Goal: Check status: Check status

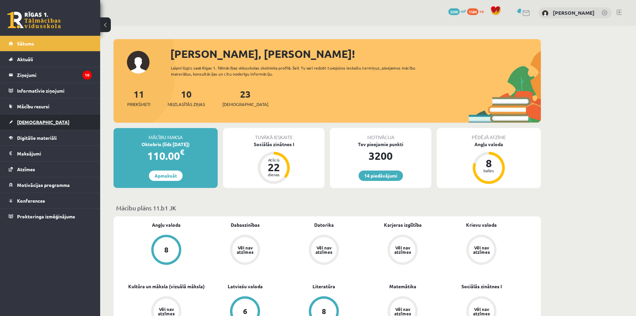
click at [34, 121] on span "[DEMOGRAPHIC_DATA]" at bounding box center [43, 122] width 52 height 6
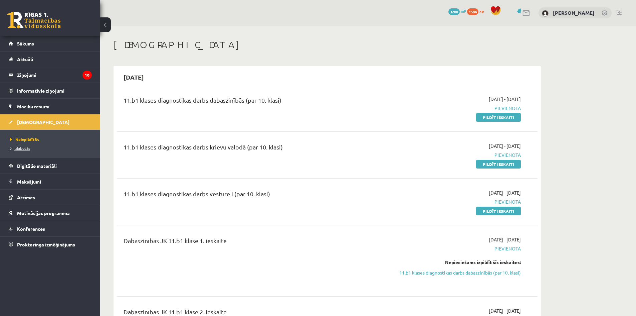
click at [23, 149] on span "Izlabotās" at bounding box center [20, 147] width 20 height 5
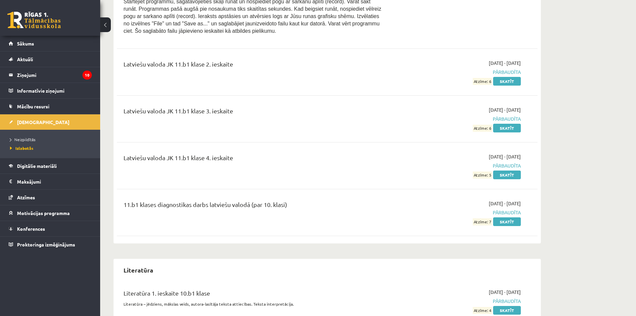
scroll to position [2538, 0]
click at [29, 41] on span "Sākums" at bounding box center [25, 43] width 17 height 6
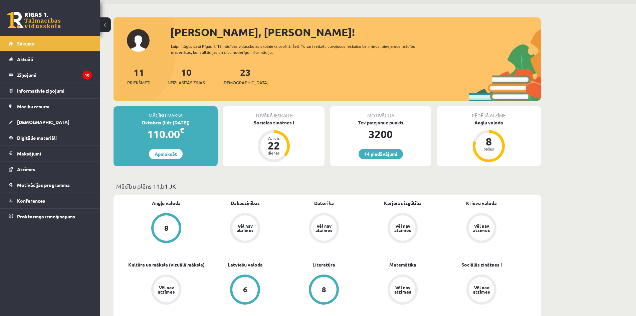
scroll to position [33, 0]
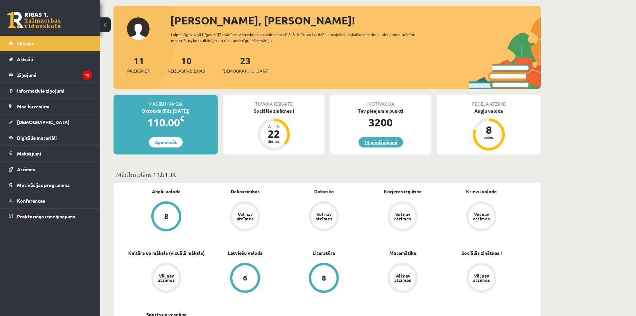
click at [387, 143] on link "14 piedāvājumi" at bounding box center [381, 142] width 44 height 10
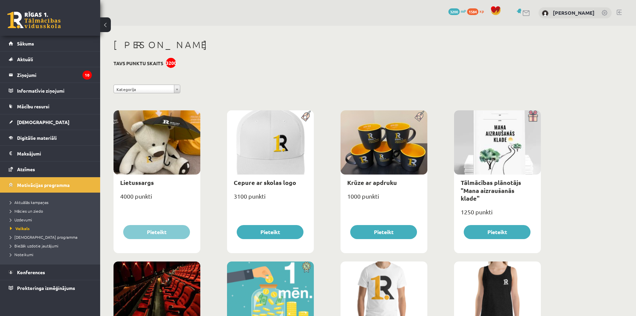
click at [105, 21] on button at bounding box center [105, 24] width 11 height 15
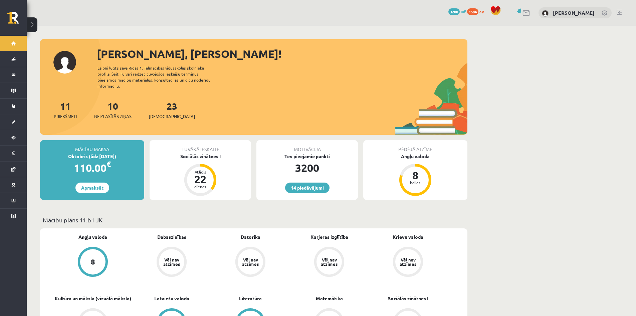
scroll to position [33, 0]
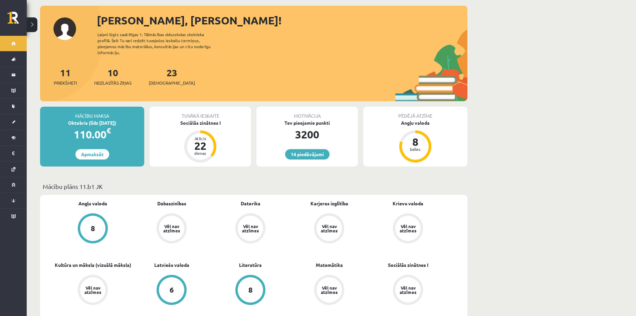
click at [33, 26] on button at bounding box center [32, 24] width 11 height 15
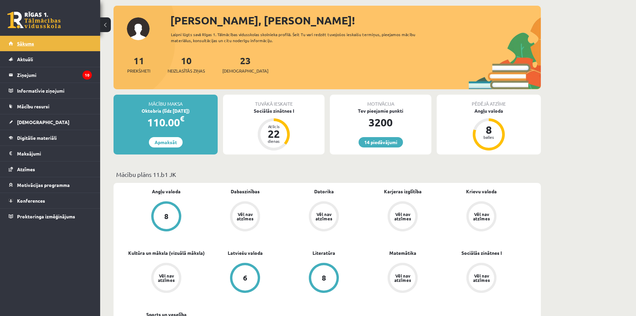
click at [31, 45] on span "Sākums" at bounding box center [25, 43] width 17 height 6
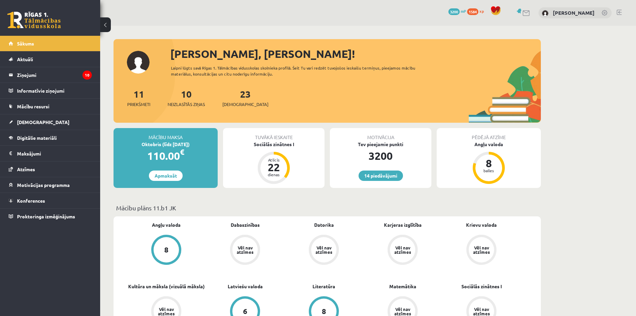
click at [165, 246] on div "8" at bounding box center [166, 249] width 4 height 7
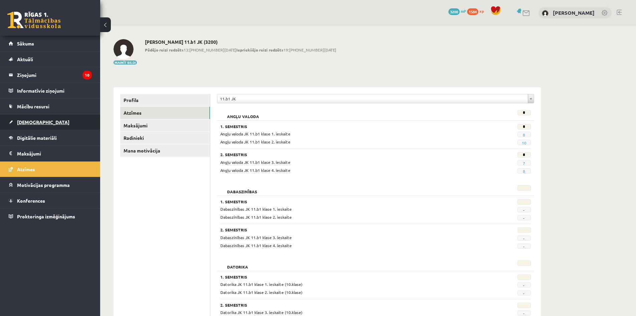
click at [30, 122] on span "[DEMOGRAPHIC_DATA]" at bounding box center [43, 122] width 52 height 6
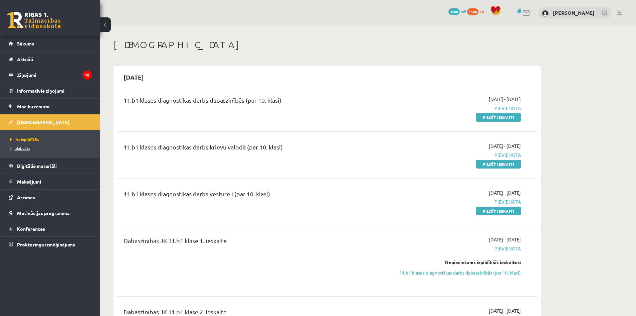
click at [18, 148] on span "Izlabotās" at bounding box center [20, 147] width 20 height 5
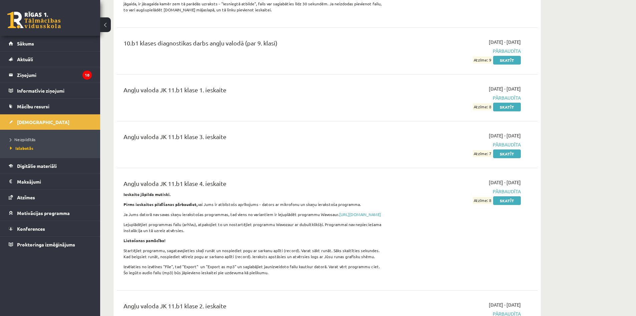
scroll to position [301, 0]
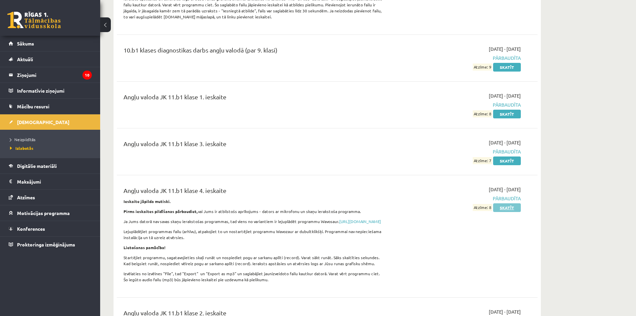
click at [505, 210] on link "Skatīt" at bounding box center [507, 207] width 28 height 9
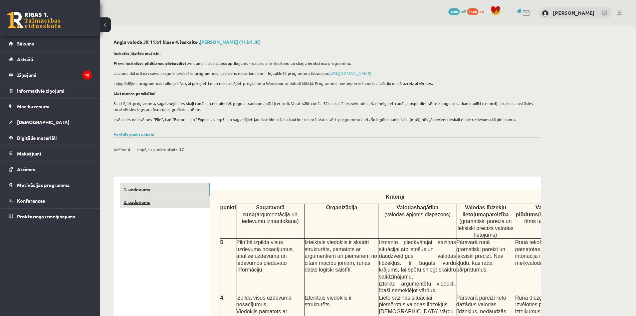
click at [159, 198] on link "2. uzdevums" at bounding box center [165, 202] width 90 height 12
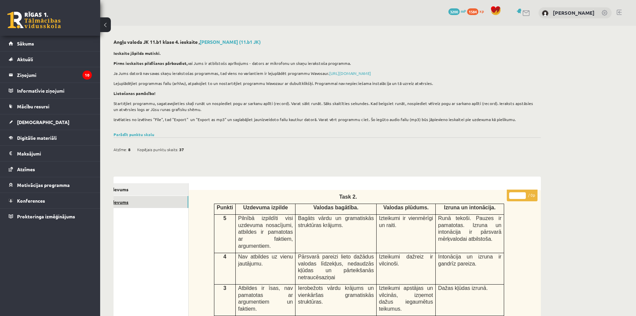
click at [162, 196] on link "2. uzdevums" at bounding box center [144, 202] width 90 height 12
click at [176, 151] on span "Kopējais punktu skaits:" at bounding box center [157, 149] width 41 height 10
click at [164, 149] on span "Kopējais punktu skaits:" at bounding box center [157, 149] width 41 height 10
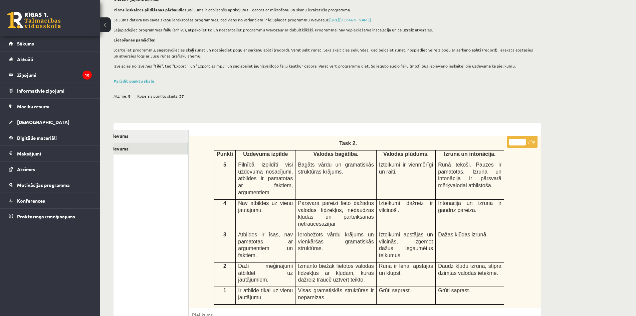
scroll to position [100, 0]
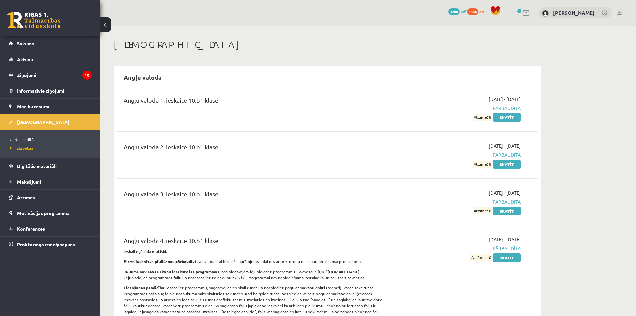
scroll to position [300, 0]
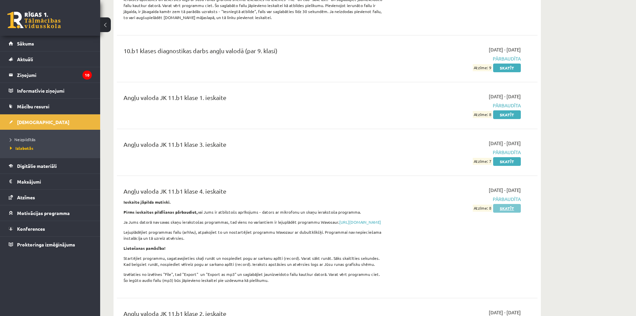
click at [509, 211] on link "Skatīt" at bounding box center [507, 208] width 28 height 9
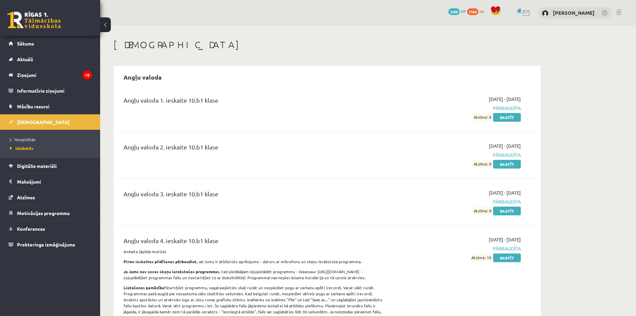
scroll to position [299, 0]
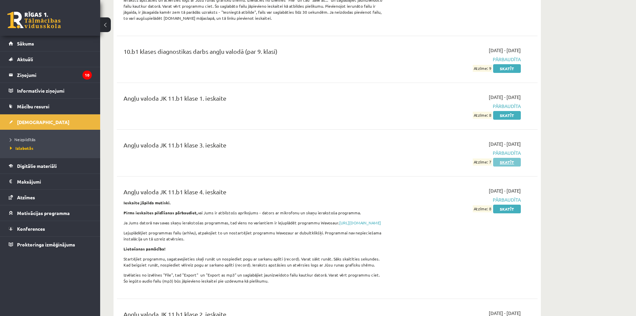
click at [501, 162] on link "Skatīt" at bounding box center [507, 162] width 28 height 9
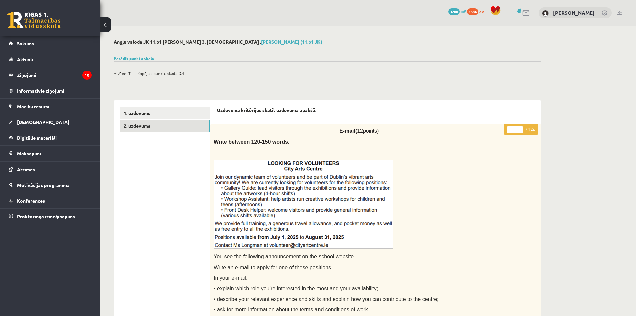
click at [152, 123] on link "2. uzdevums" at bounding box center [165, 126] width 90 height 12
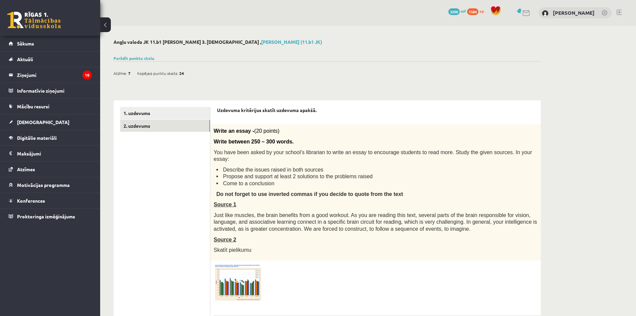
click at [31, 28] on div "0 Dāvanas 3200 mP 1584 xp" at bounding box center [50, 18] width 100 height 36
click at [20, 38] on link "Sākums" at bounding box center [50, 43] width 83 height 15
